Goal: Information Seeking & Learning: Compare options

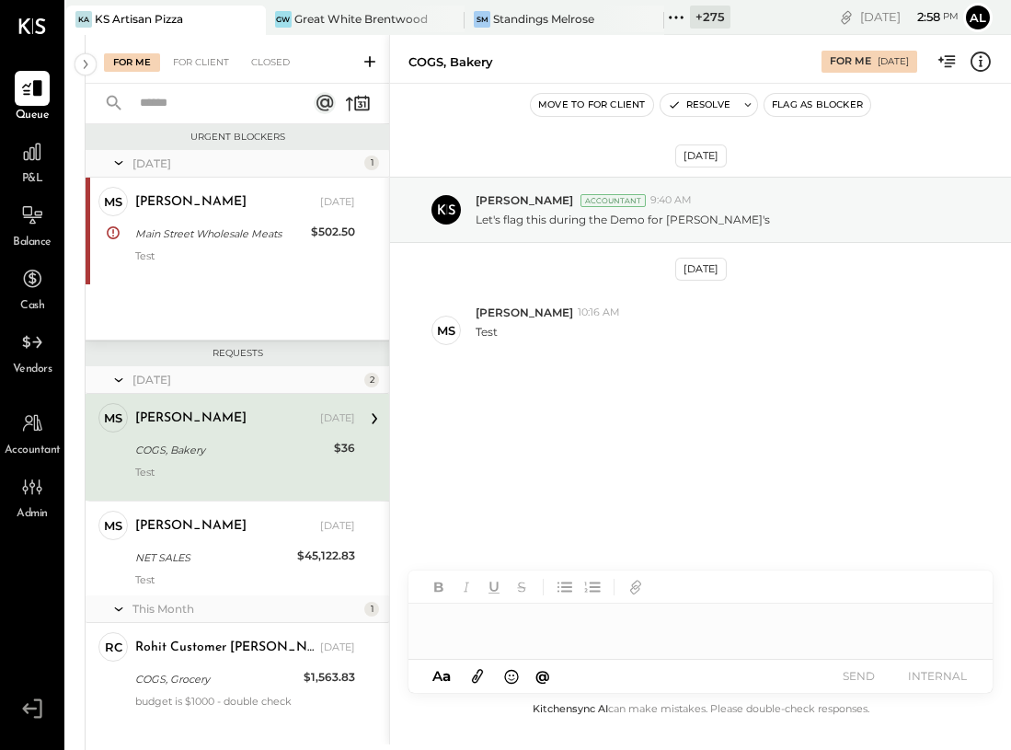
click at [68, 72] on div "P08 2025 polygon, polyline { transition: fill-opacity 0.1s, stroke-opacity 0.1s…" at bounding box center [538, 410] width 945 height 750
click at [80, 69] on icon at bounding box center [85, 64] width 20 height 33
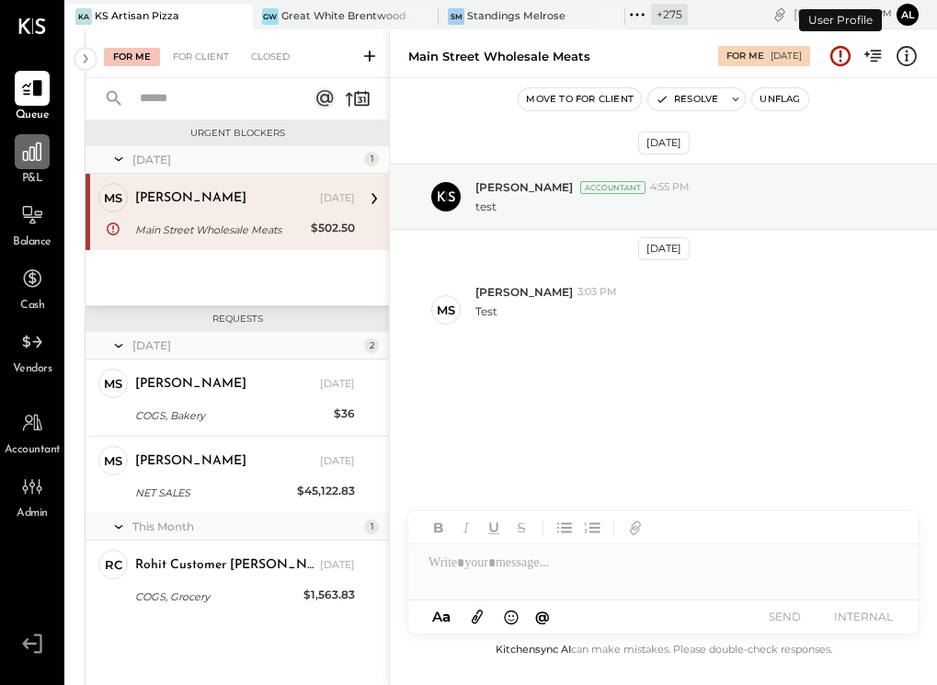
click at [28, 165] on div at bounding box center [32, 151] width 35 height 35
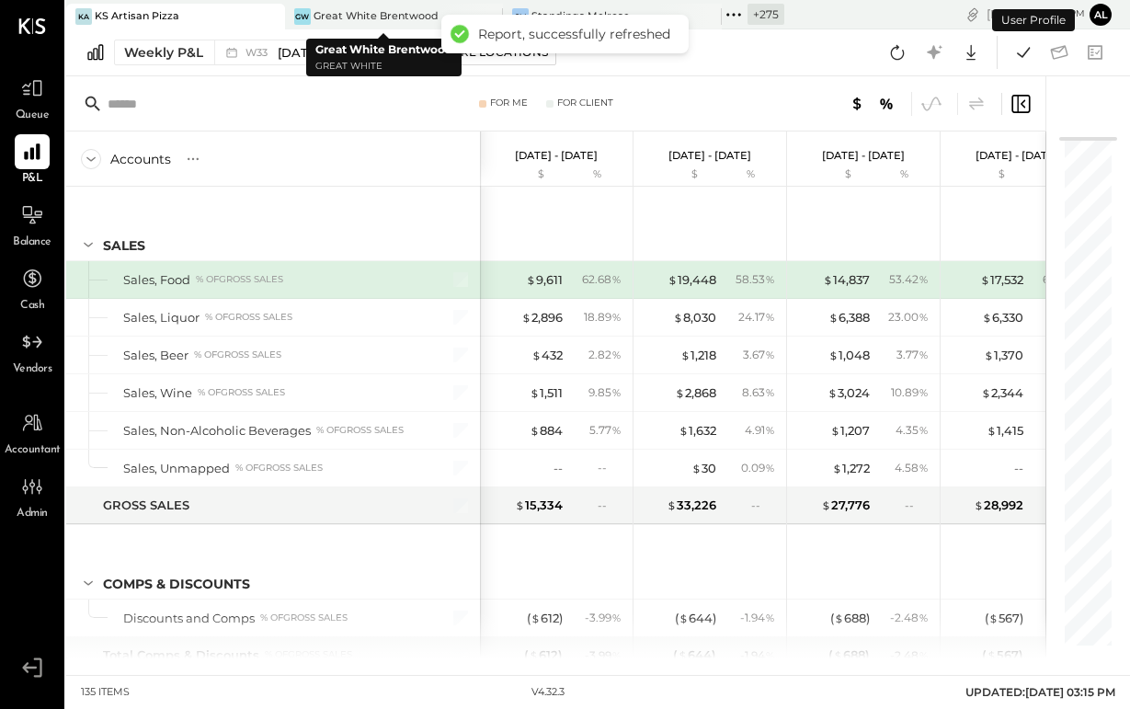
click at [264, 17] on icon at bounding box center [269, 17] width 23 height 22
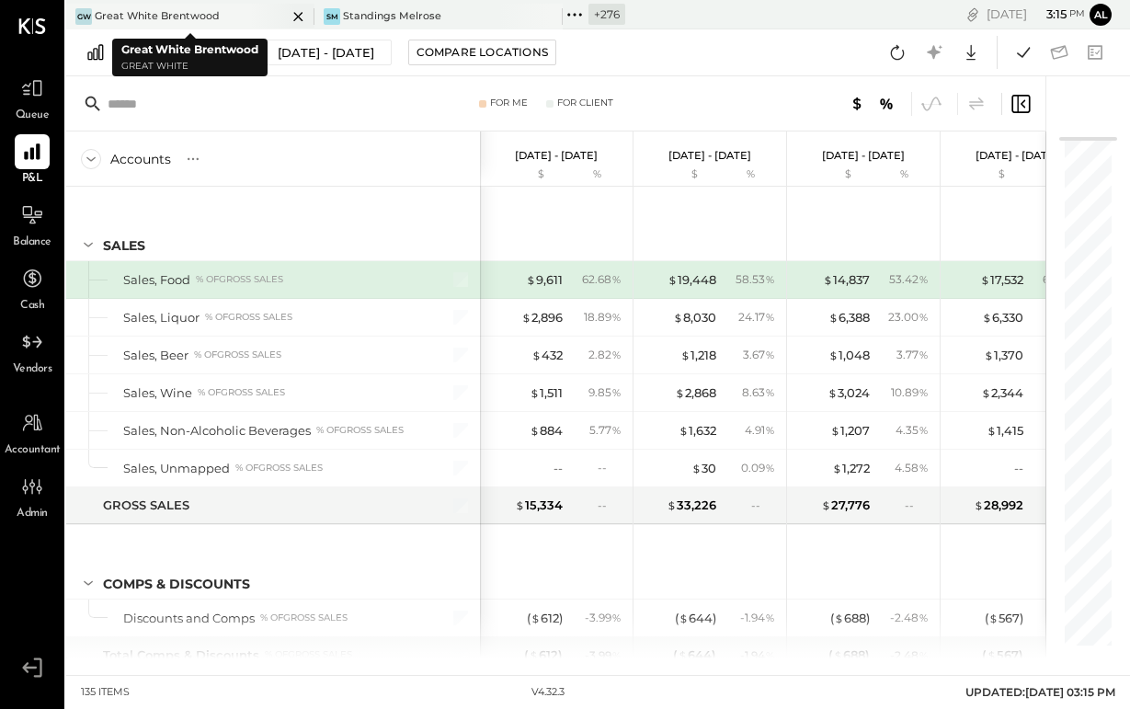
click at [250, 13] on div at bounding box center [282, 16] width 64 height 25
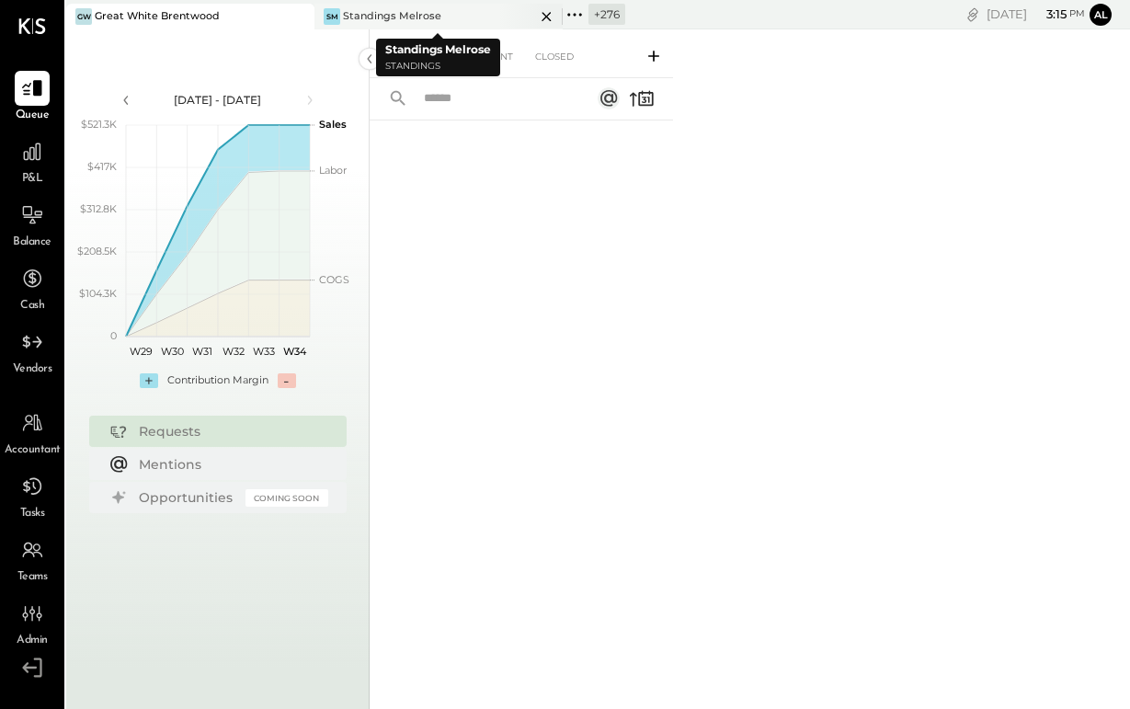
click at [466, 18] on div "SM Standings Melrose" at bounding box center [425, 16] width 221 height 17
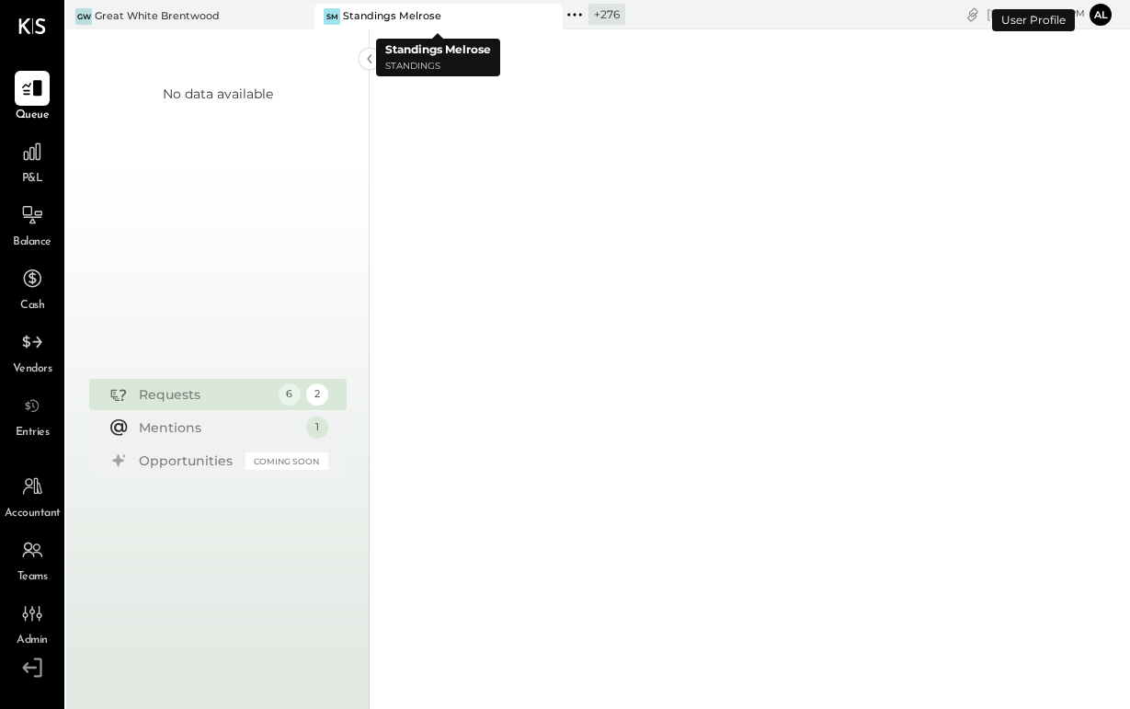
click at [573, 17] on icon at bounding box center [575, 15] width 24 height 24
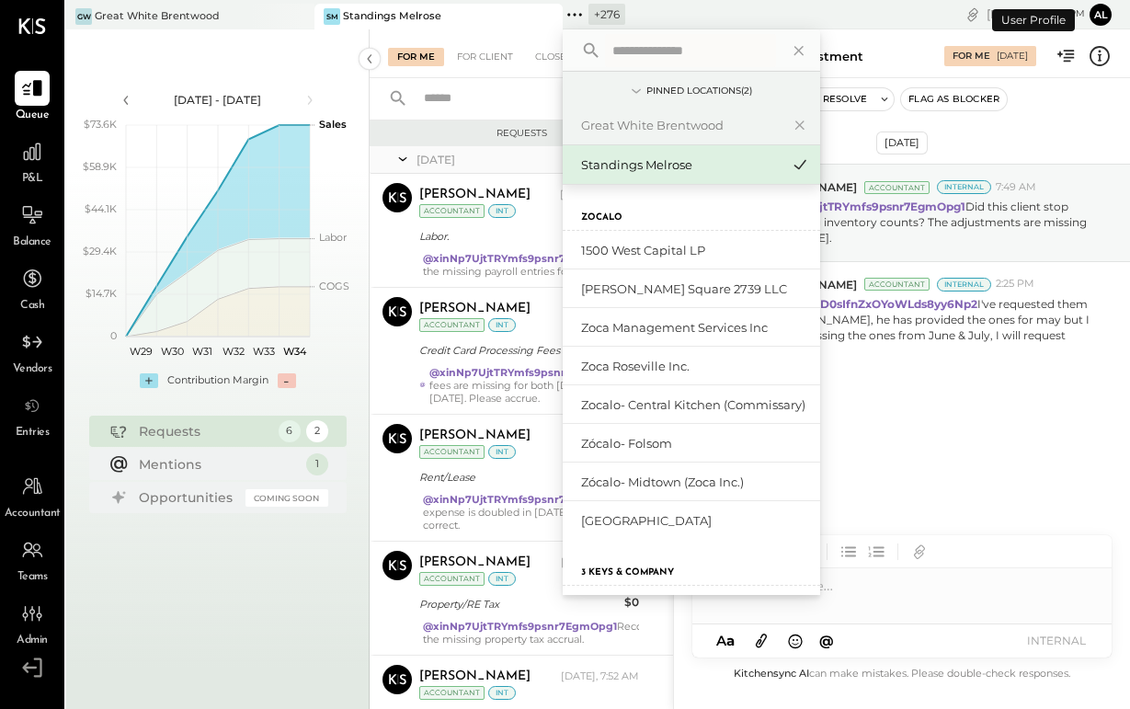
scroll to position [244, 0]
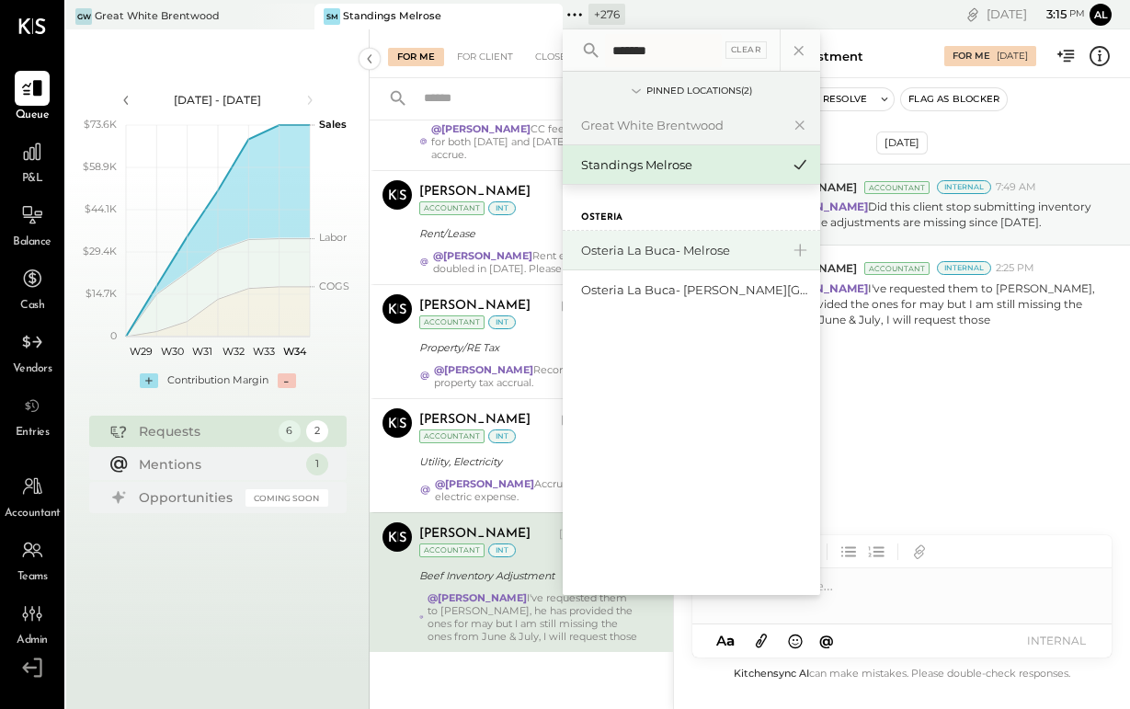
type input "*******"
click at [632, 252] on div "Osteria La Buca- Melrose" at bounding box center [680, 250] width 199 height 17
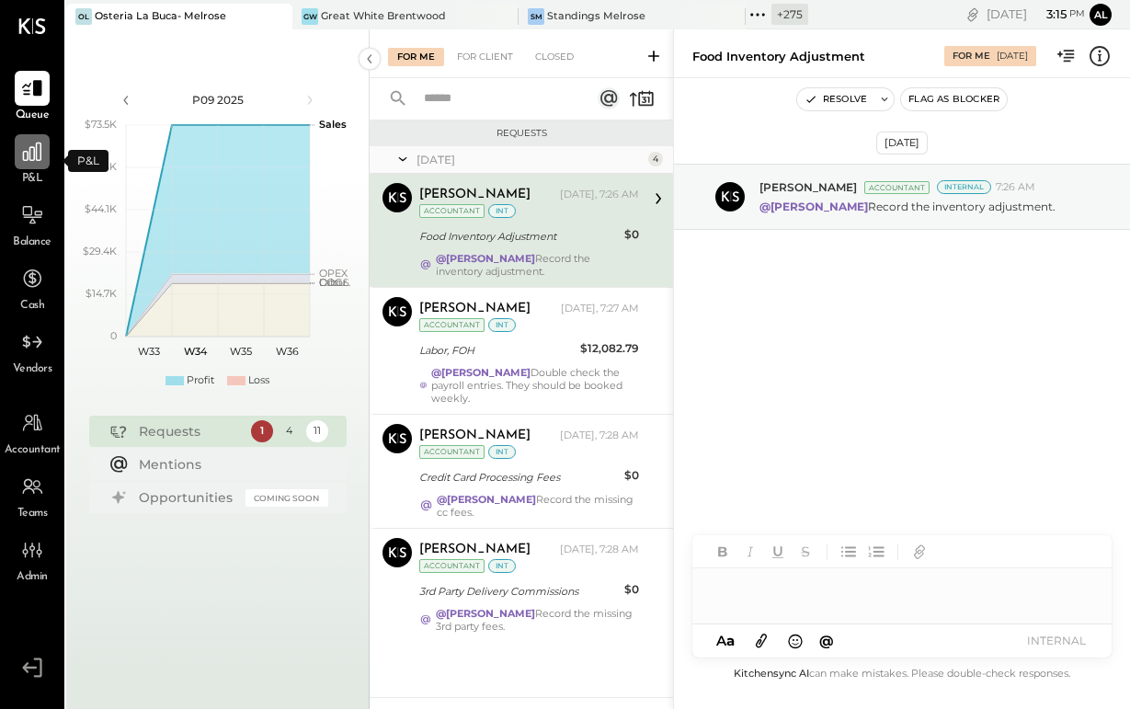
click at [25, 160] on icon at bounding box center [32, 152] width 18 height 18
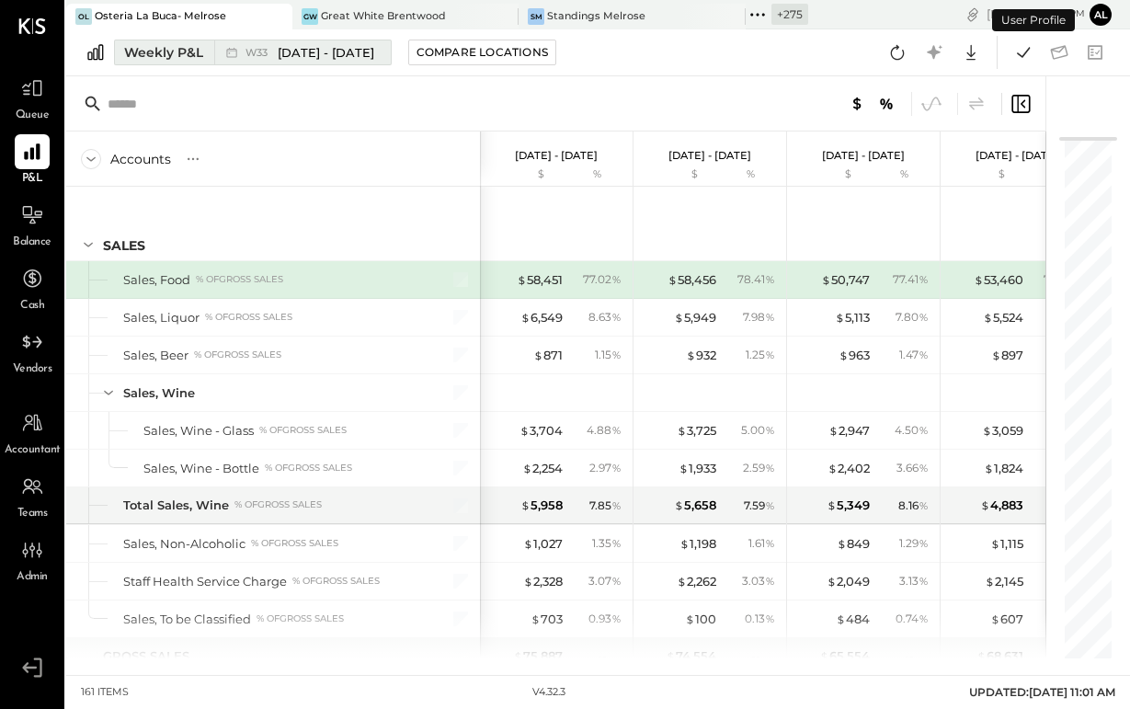
click at [184, 60] on div "Weekly P&L" at bounding box center [163, 52] width 79 height 18
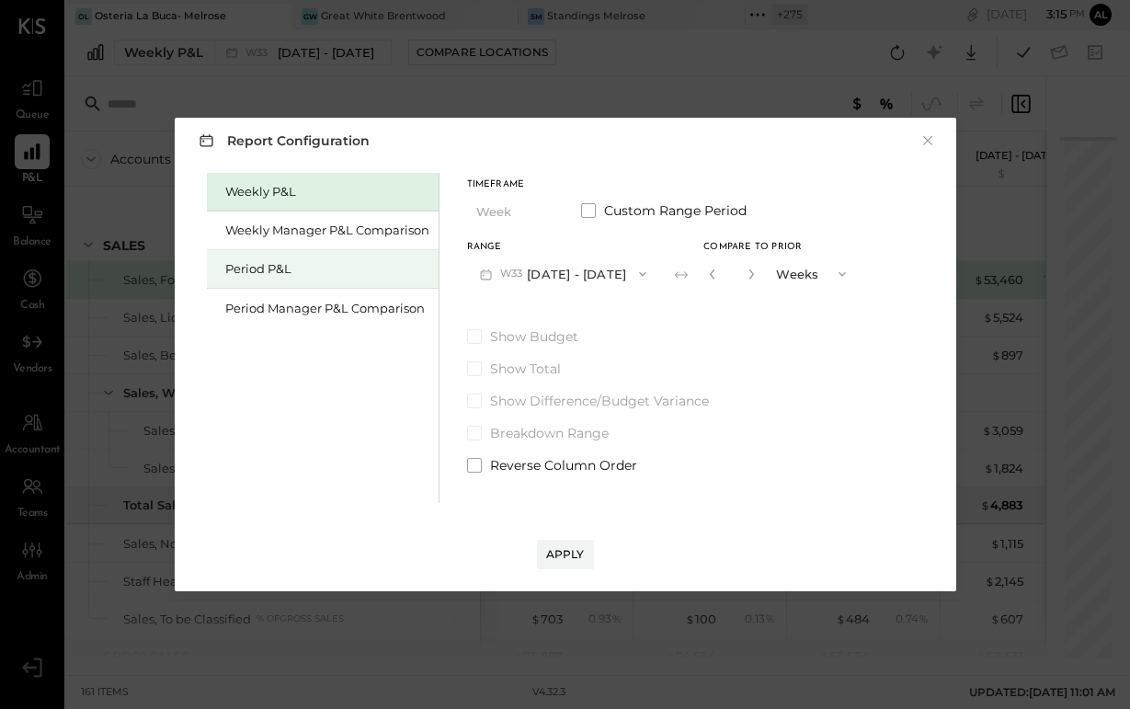
click at [288, 277] on div "Period P&L" at bounding box center [327, 268] width 204 height 17
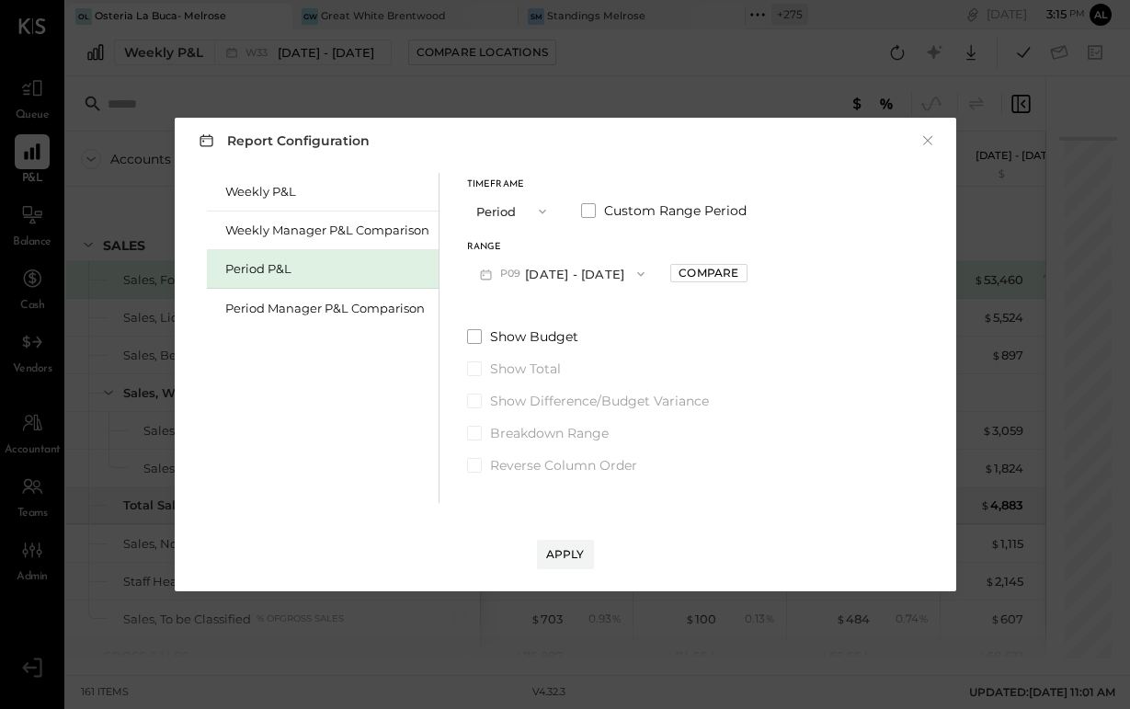
click at [612, 281] on button "P09 [DATE] - [DATE]" at bounding box center [562, 274] width 191 height 34
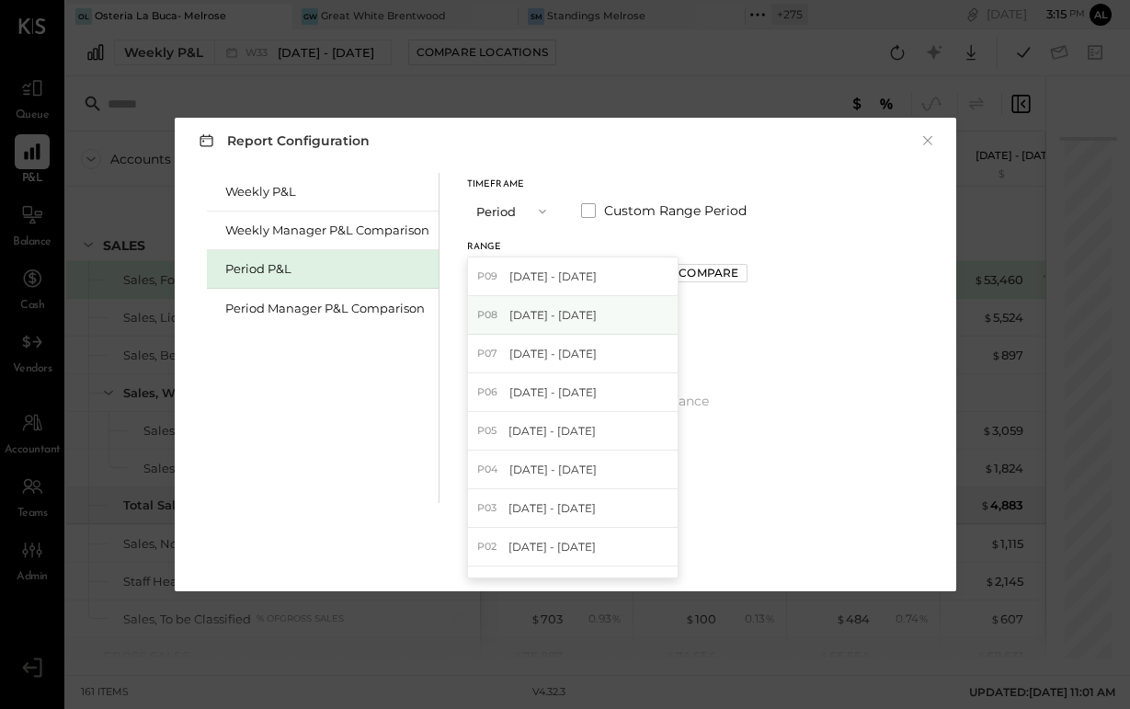
click at [597, 315] on span "[DATE] - [DATE]" at bounding box center [553, 315] width 87 height 16
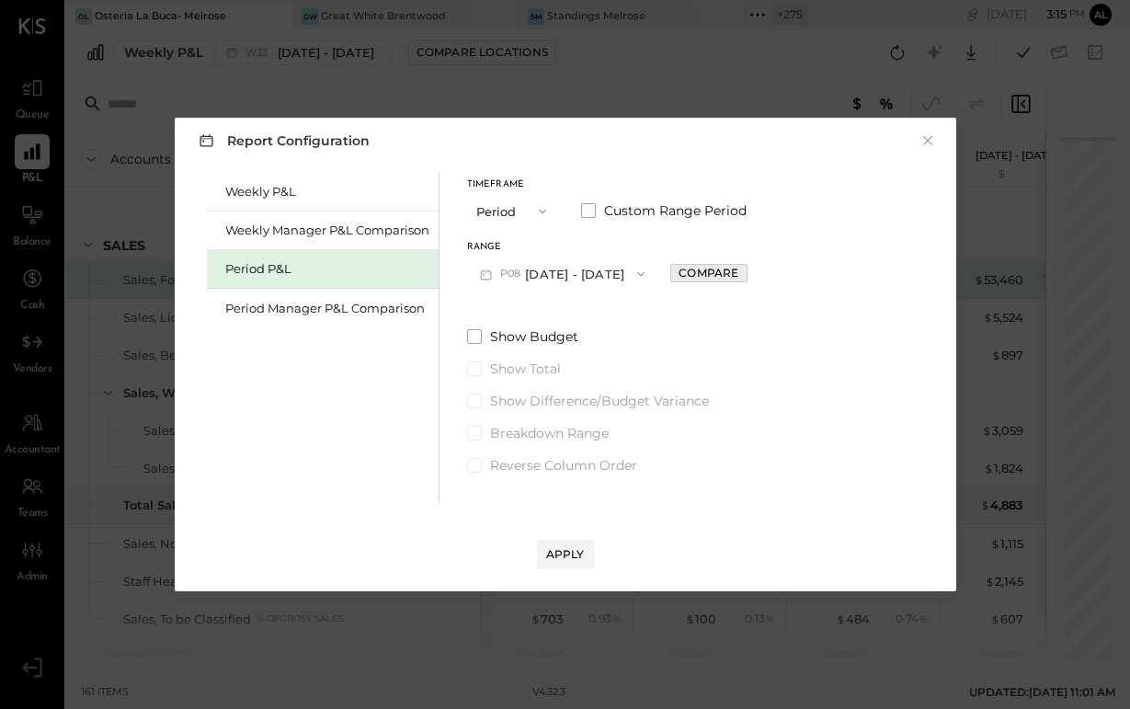
click at [712, 275] on div "Compare" at bounding box center [709, 273] width 60 height 16
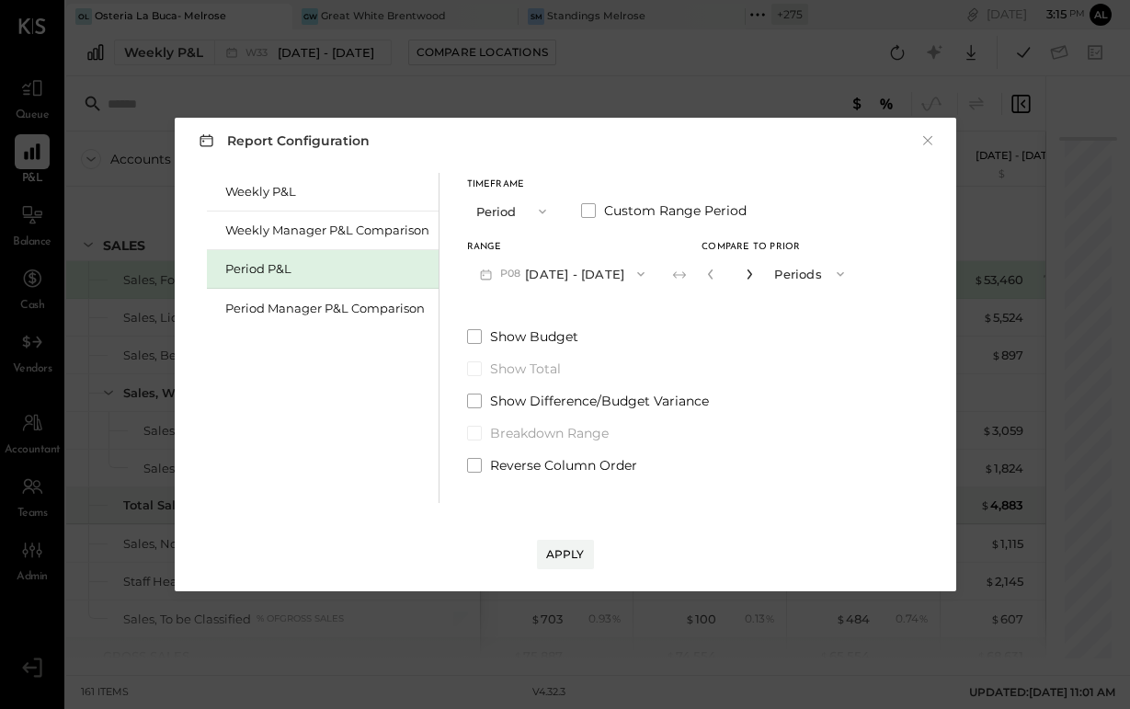
click at [755, 277] on icon "button" at bounding box center [749, 274] width 11 height 11
type input "*"
click at [571, 561] on div "Apply" at bounding box center [565, 554] width 39 height 16
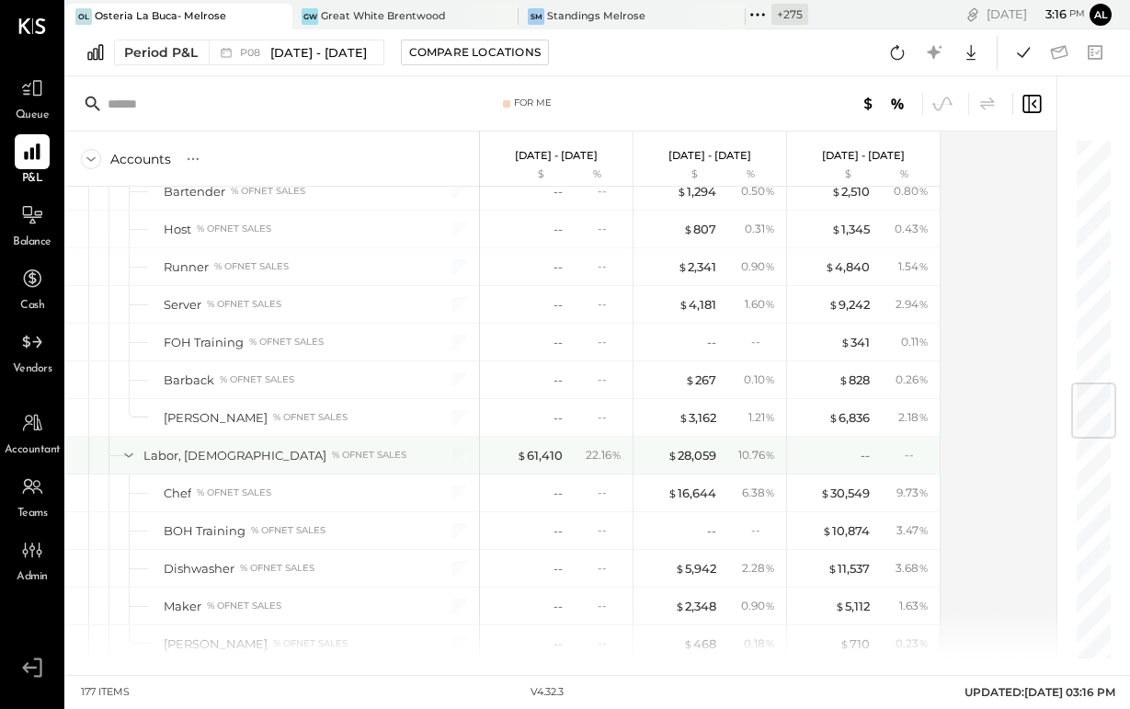
scroll to position [2041, 0]
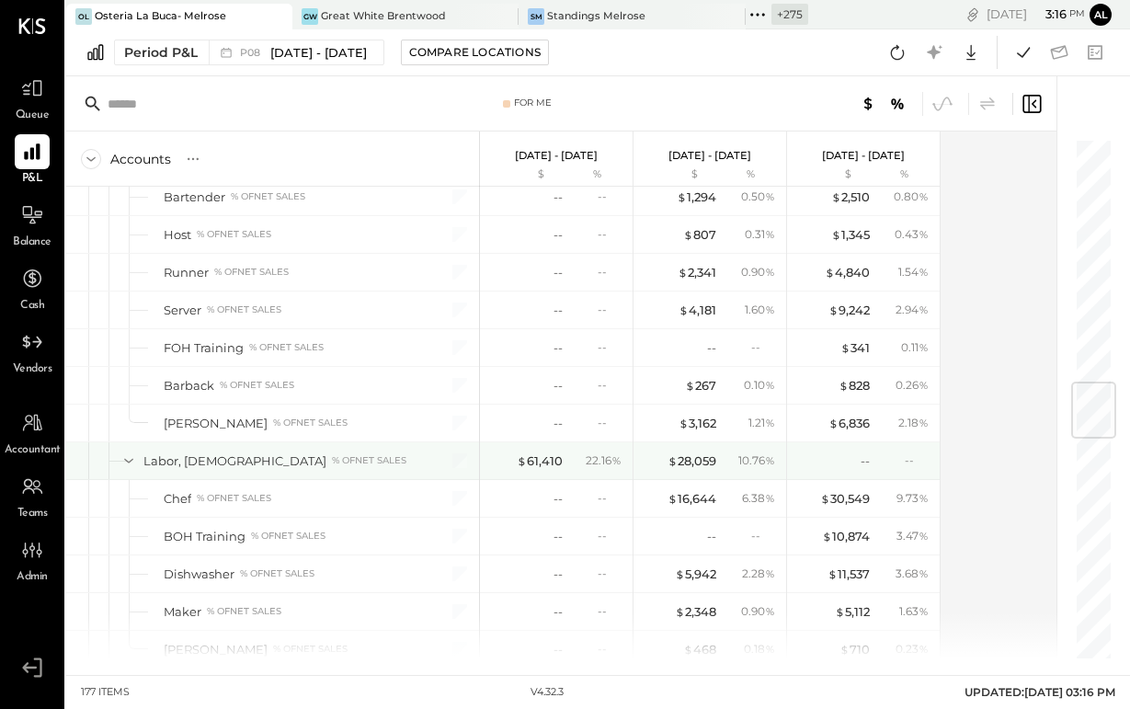
click at [130, 463] on icon at bounding box center [129, 461] width 20 height 20
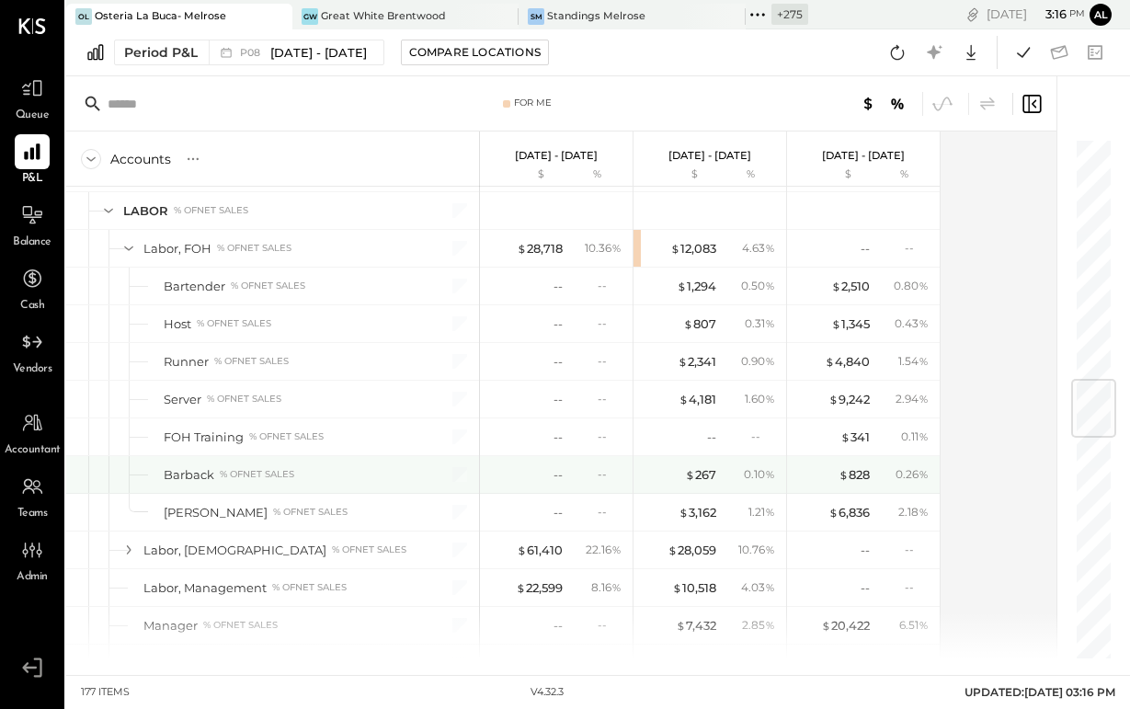
scroll to position [1878, 0]
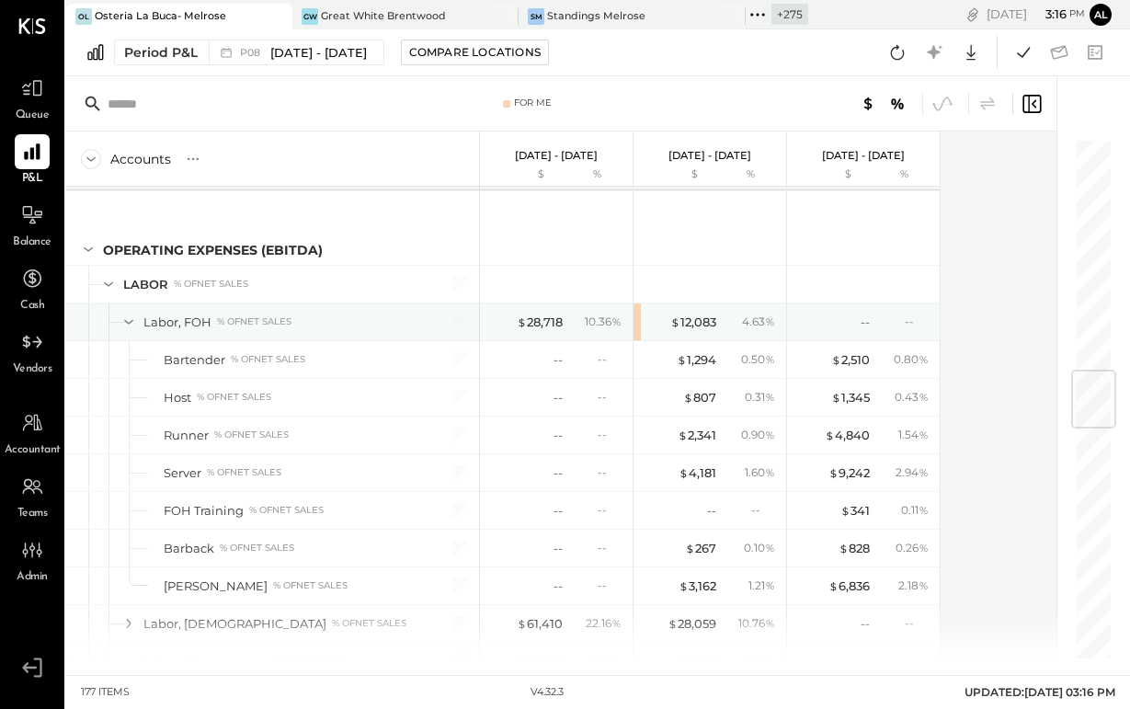
click at [127, 316] on icon at bounding box center [129, 322] width 20 height 20
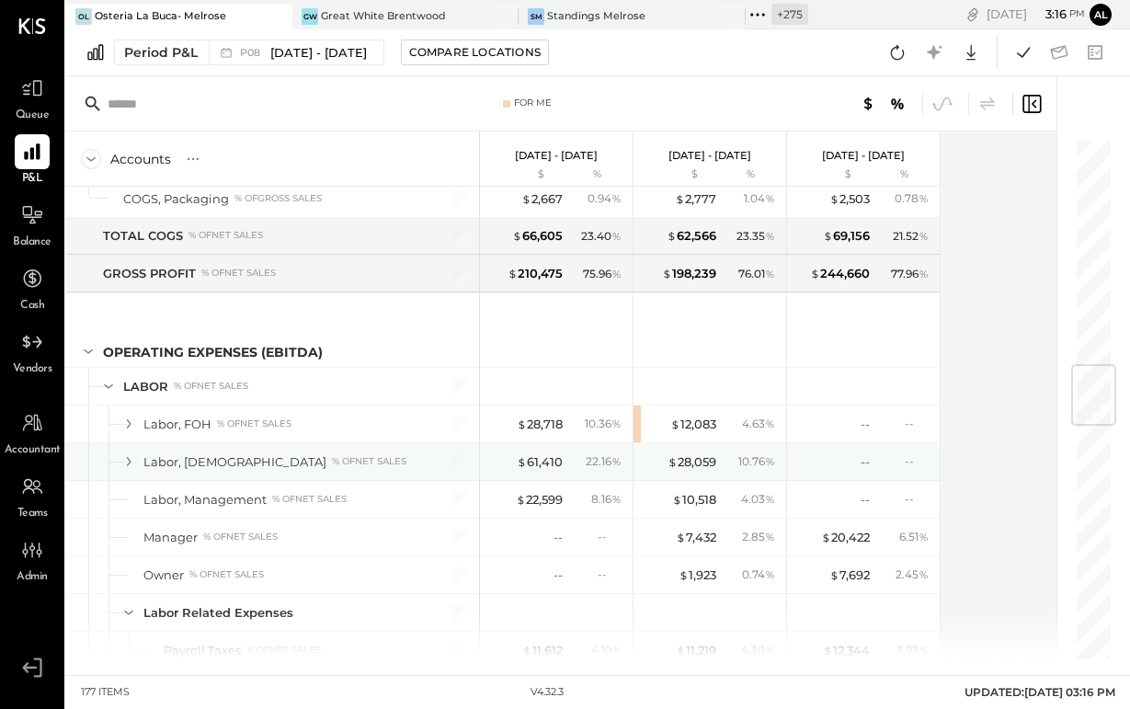
scroll to position [1709, 0]
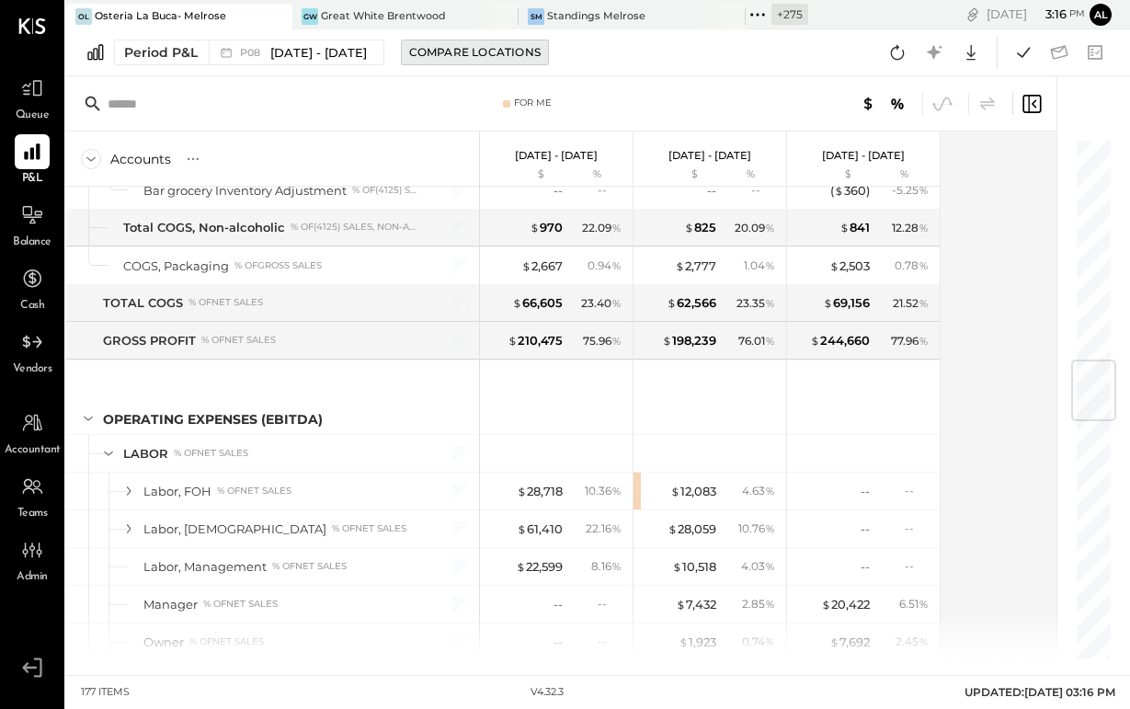
click at [482, 53] on div "Compare Locations" at bounding box center [475, 52] width 132 height 16
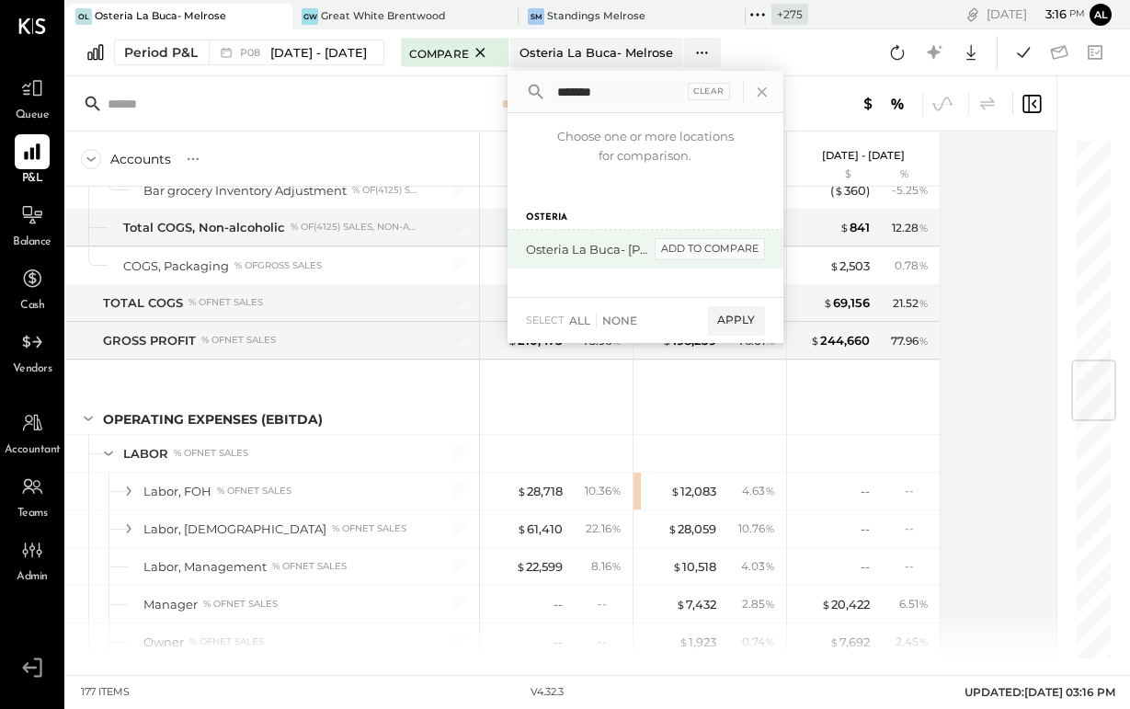
type input "*******"
click at [710, 246] on div "add to compare" at bounding box center [710, 249] width 110 height 22
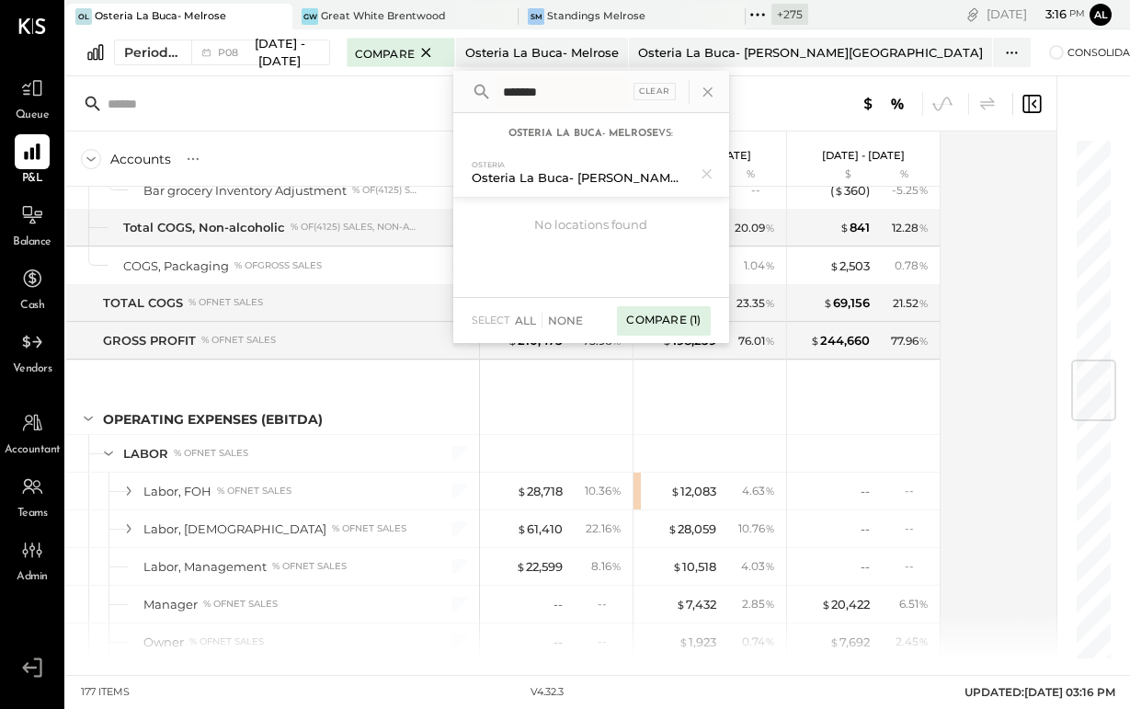
click at [675, 325] on div "Compare (1)" at bounding box center [663, 320] width 93 height 29
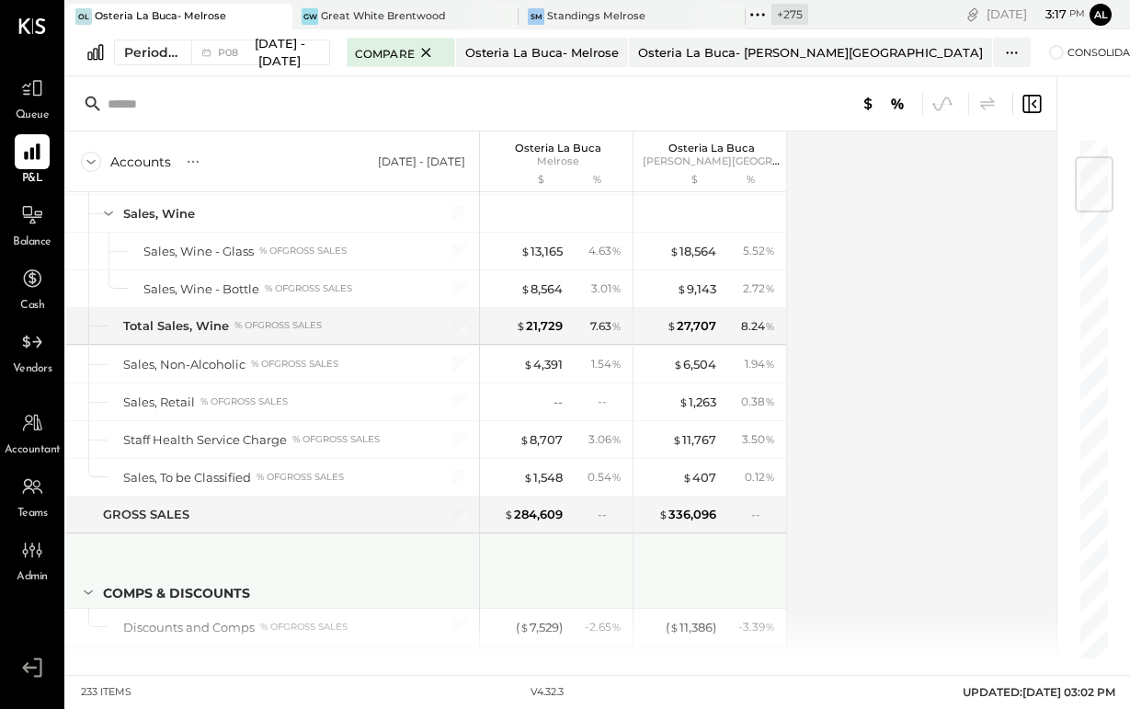
scroll to position [141, 0]
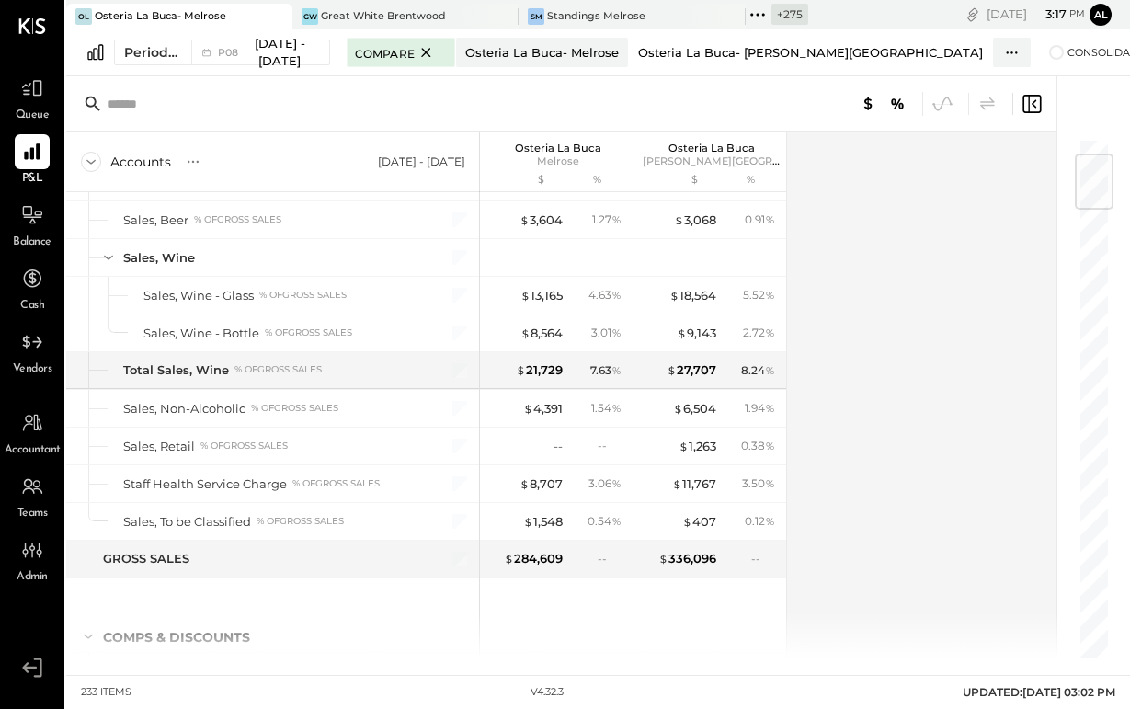
click at [758, 54] on div "Osteria La Buca- [PERSON_NAME][GEOGRAPHIC_DATA]" at bounding box center [810, 52] width 345 height 17
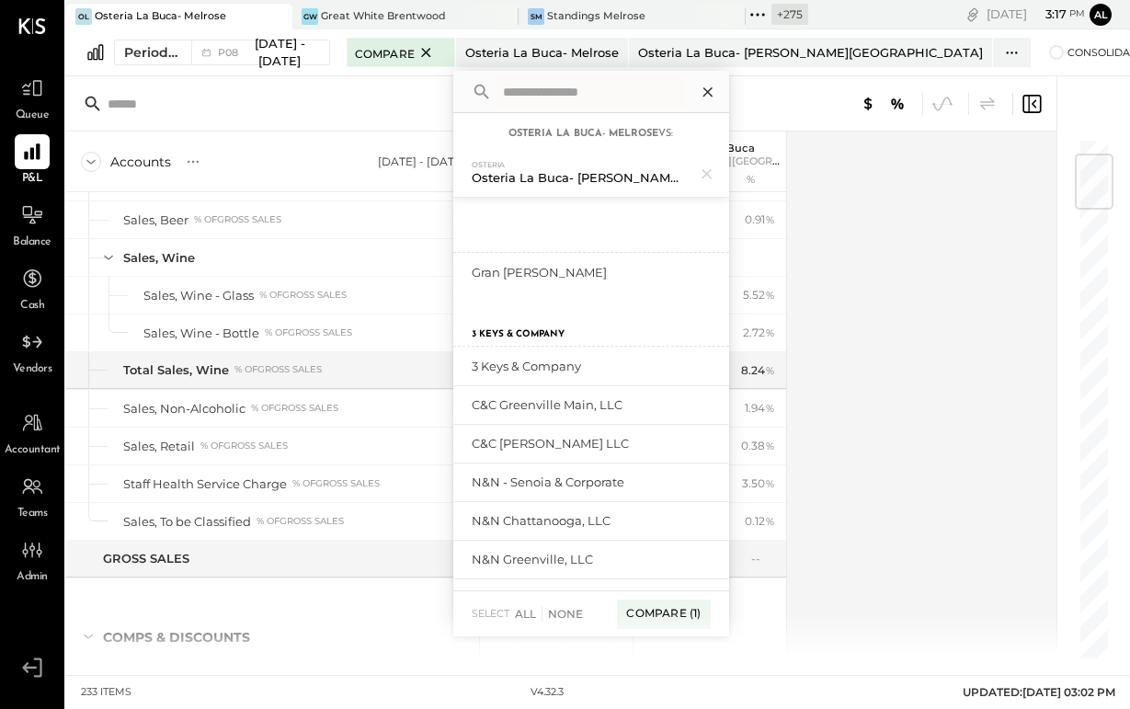
click at [696, 86] on icon at bounding box center [708, 92] width 24 height 24
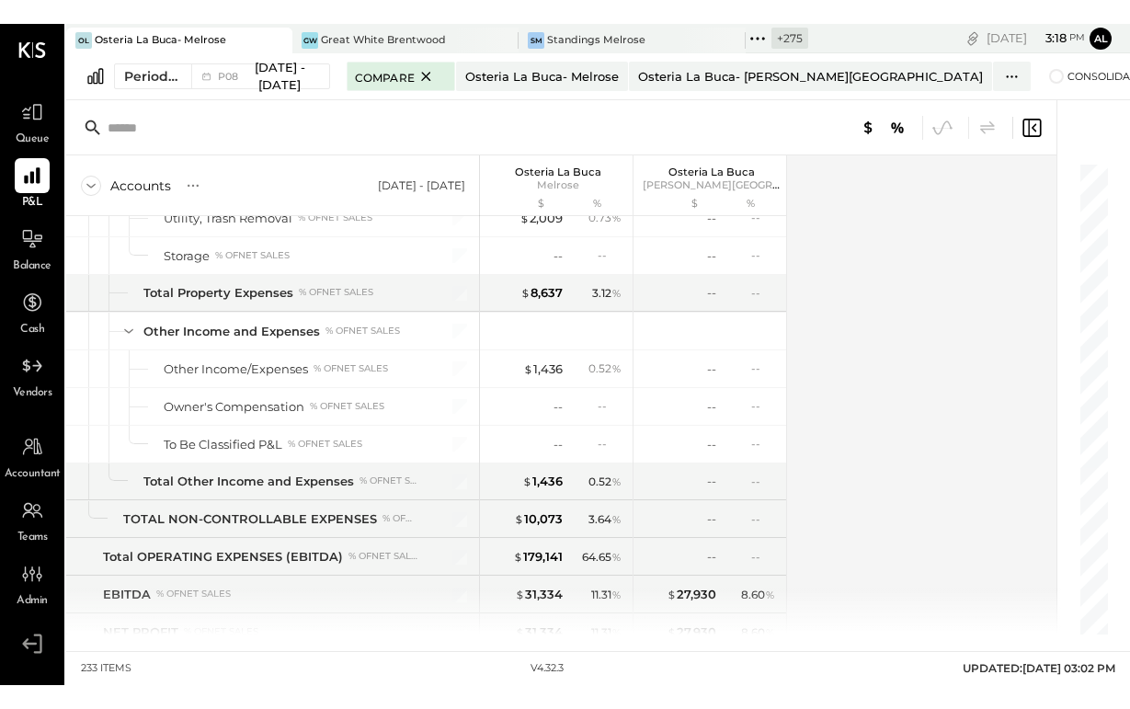
scroll to position [7404, 0]
